Goal: Transaction & Acquisition: Download file/media

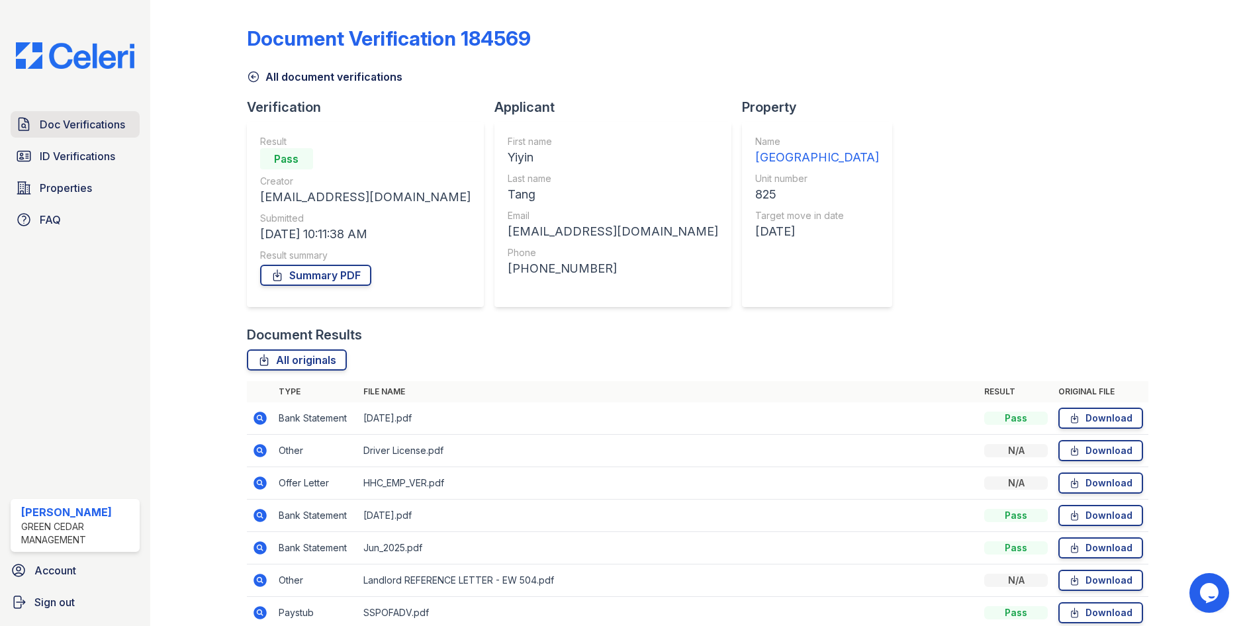
click at [32, 127] on link "Doc Verifications" at bounding box center [75, 124] width 129 height 26
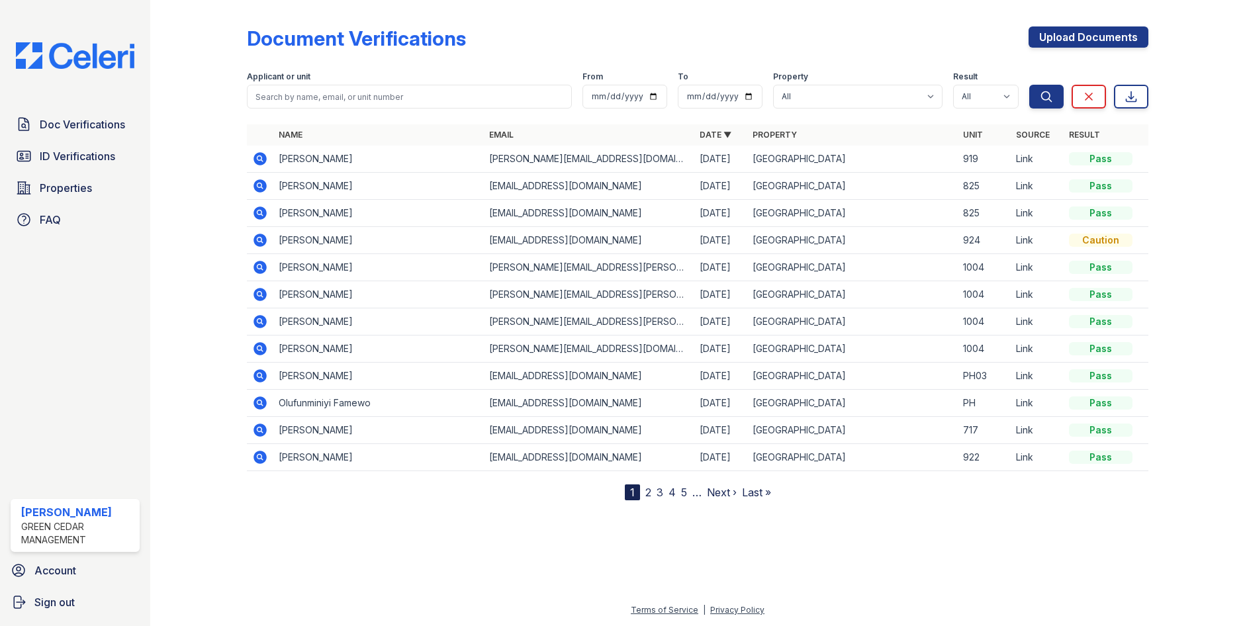
click at [263, 155] on icon at bounding box center [260, 158] width 13 height 13
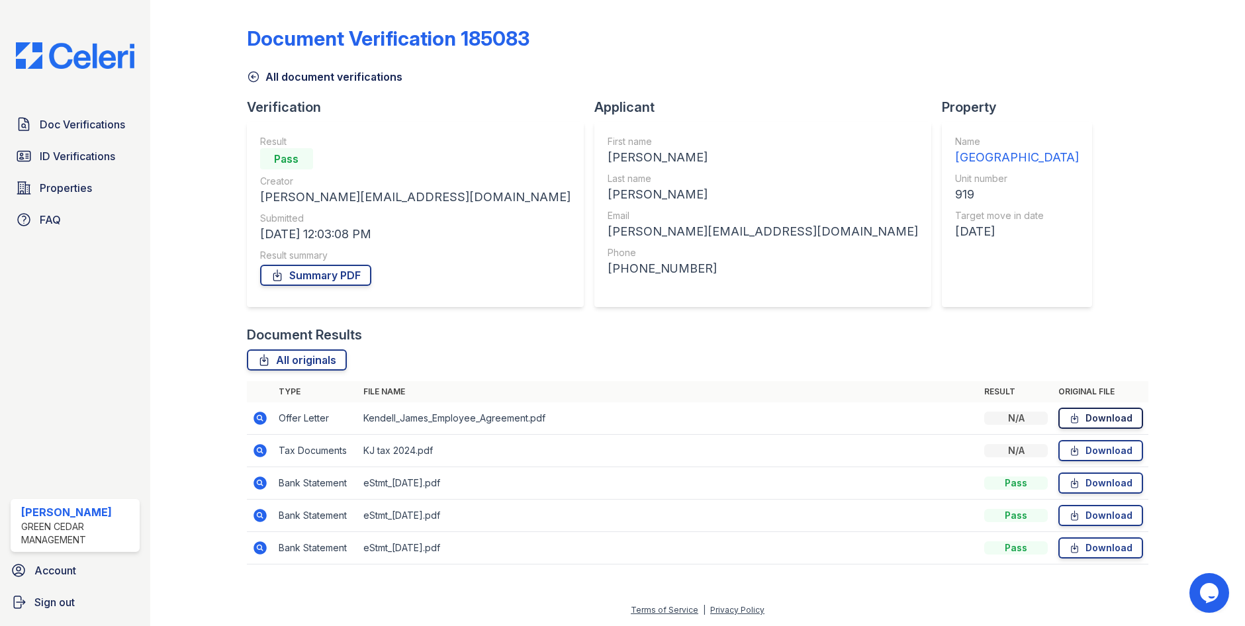
click at [1073, 414] on icon at bounding box center [1074, 418] width 11 height 13
click at [1106, 492] on link "Download" at bounding box center [1101, 483] width 85 height 21
